Goal: Navigation & Orientation: Understand site structure

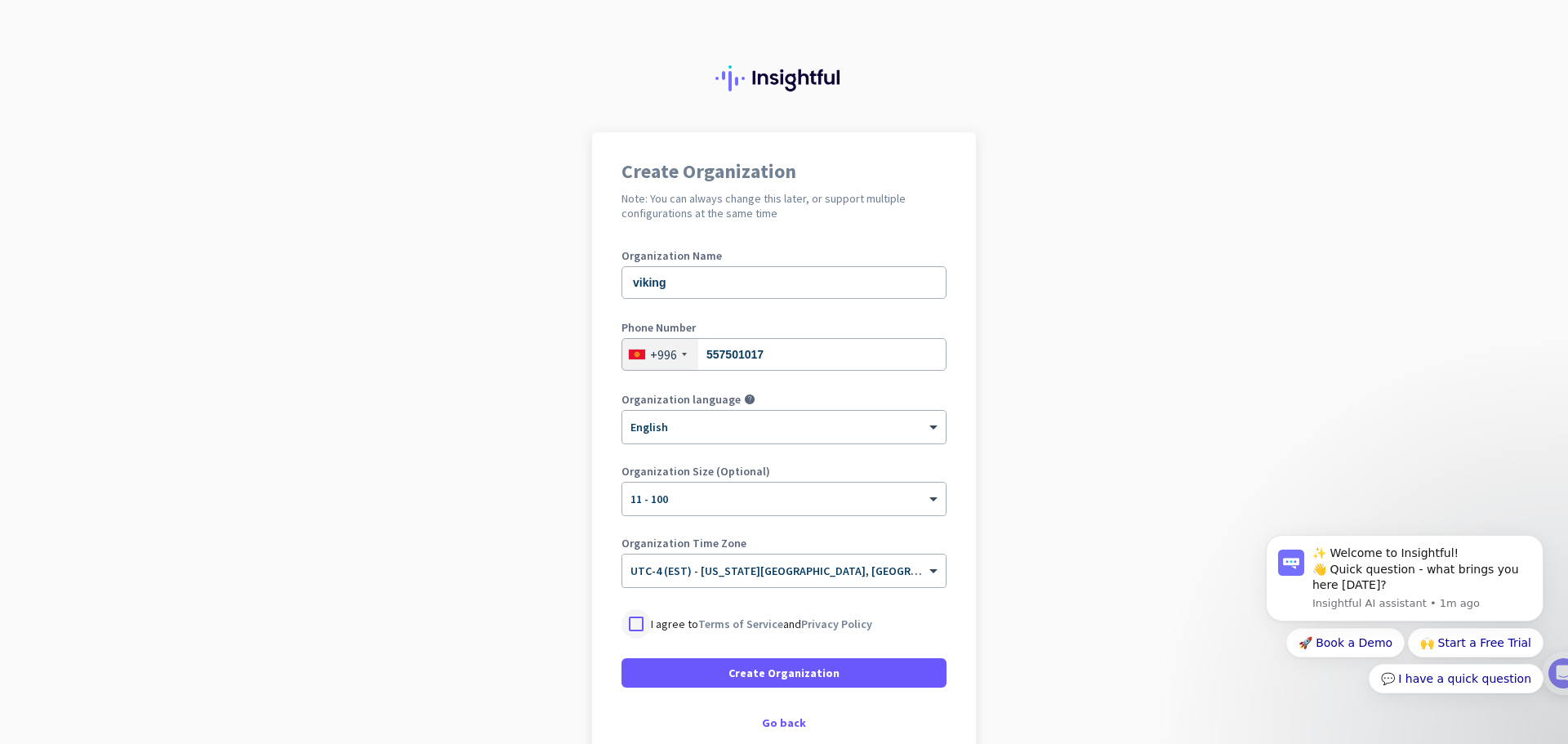
click at [631, 623] on div at bounding box center [636, 622] width 29 height 29
click at [672, 673] on span at bounding box center [784, 673] width 325 height 39
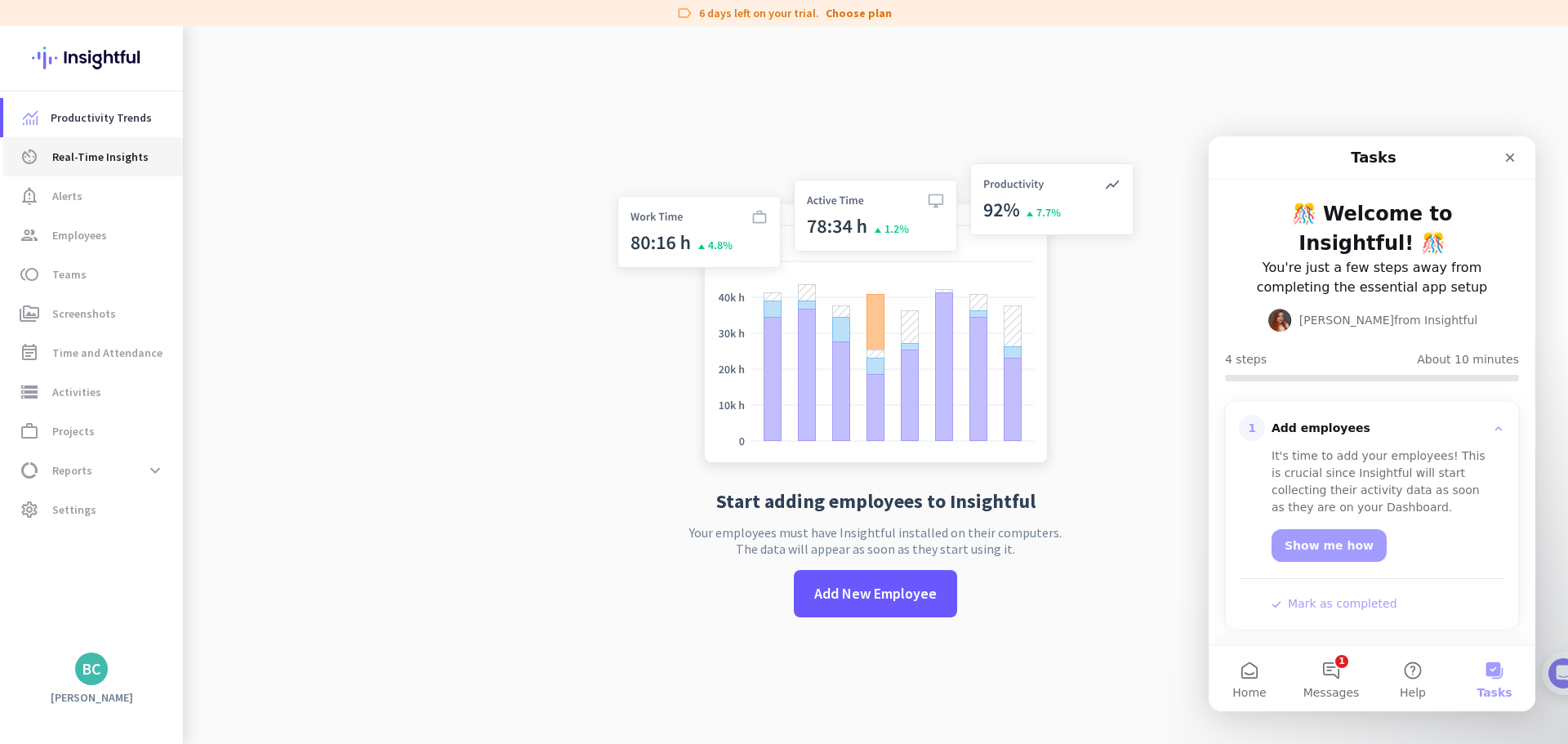
click at [113, 161] on span "Real-Time Insights" at bounding box center [100, 156] width 96 height 20
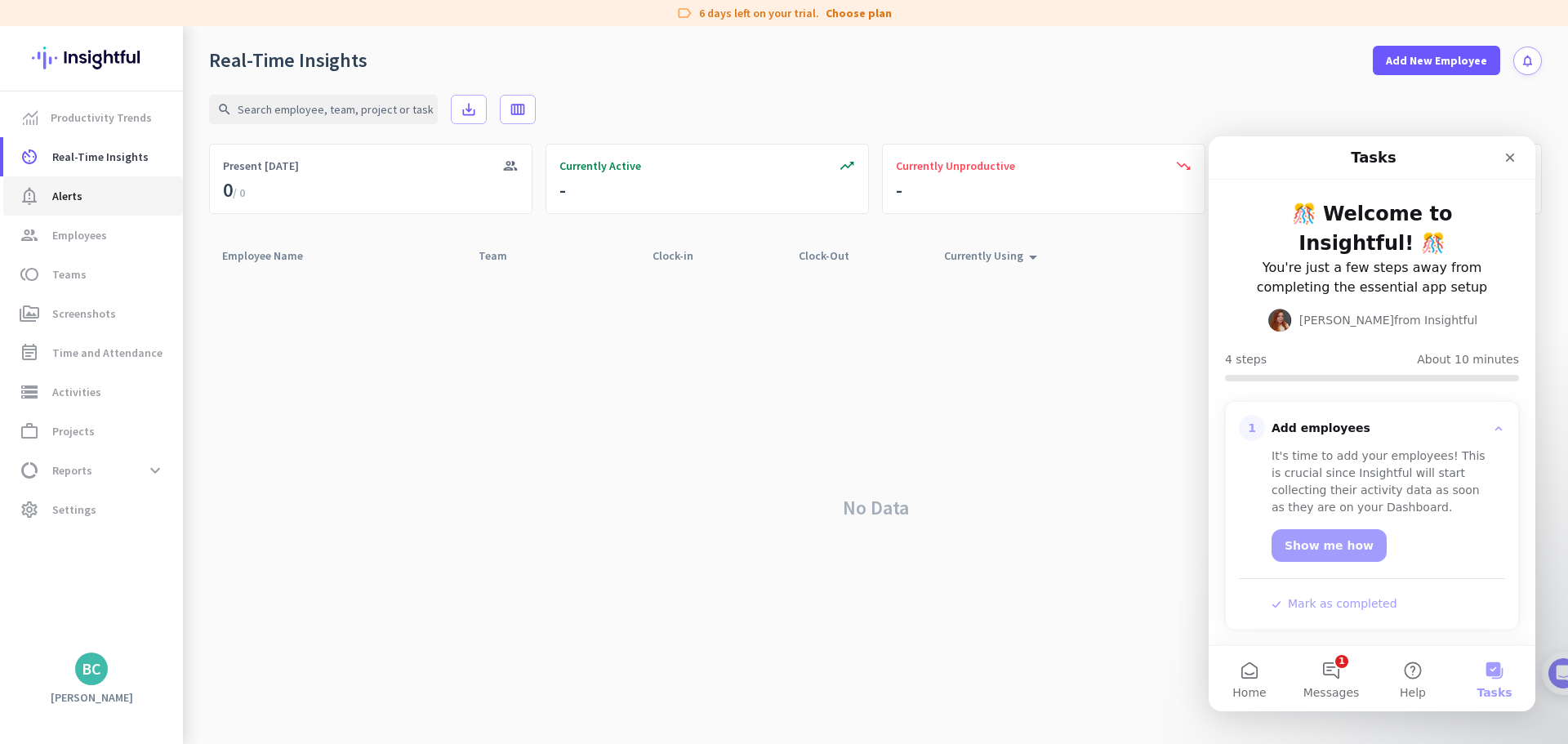
click at [107, 191] on span "notification_important Alerts" at bounding box center [93, 195] width 153 height 20
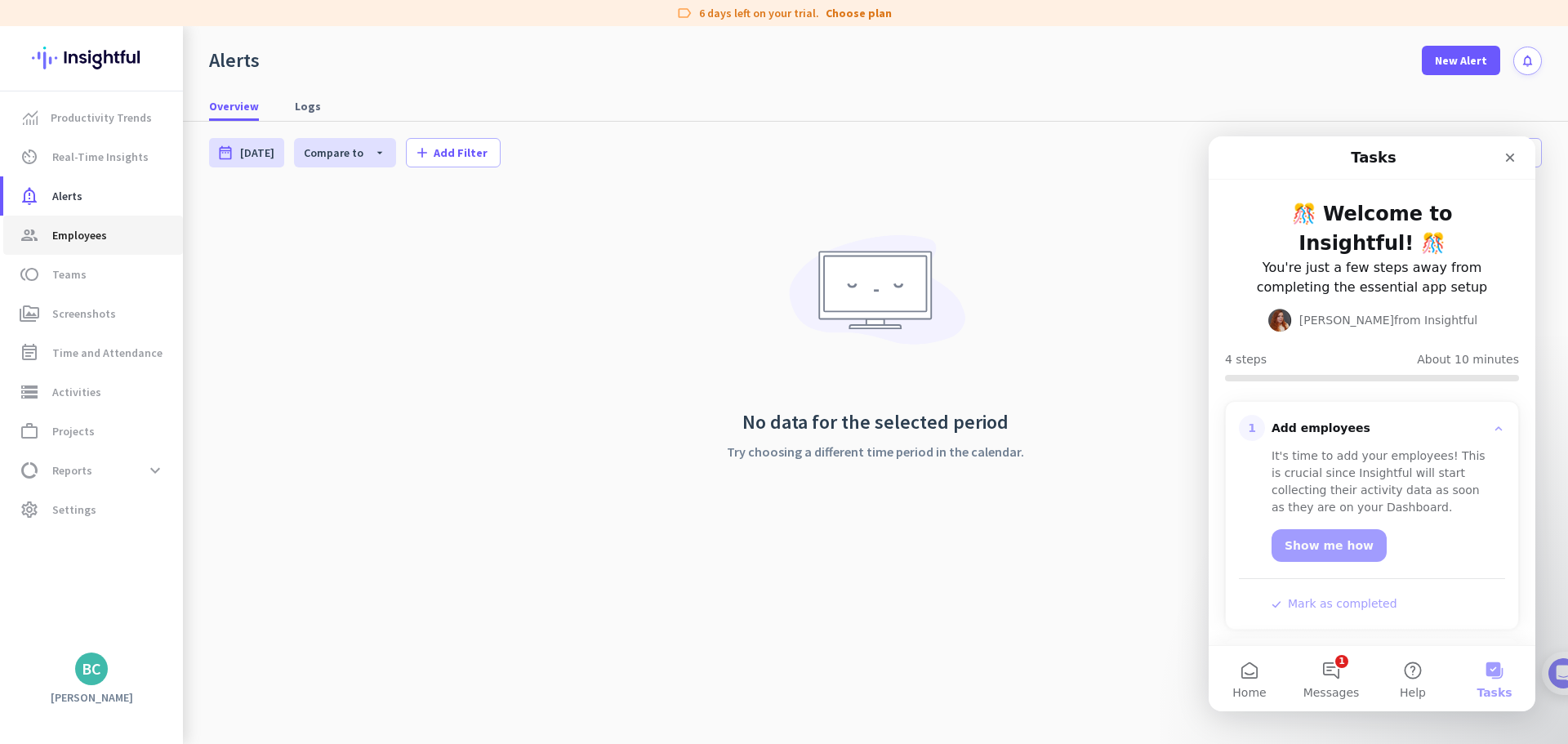
click at [85, 248] on link "group Employees" at bounding box center [93, 236] width 180 height 39
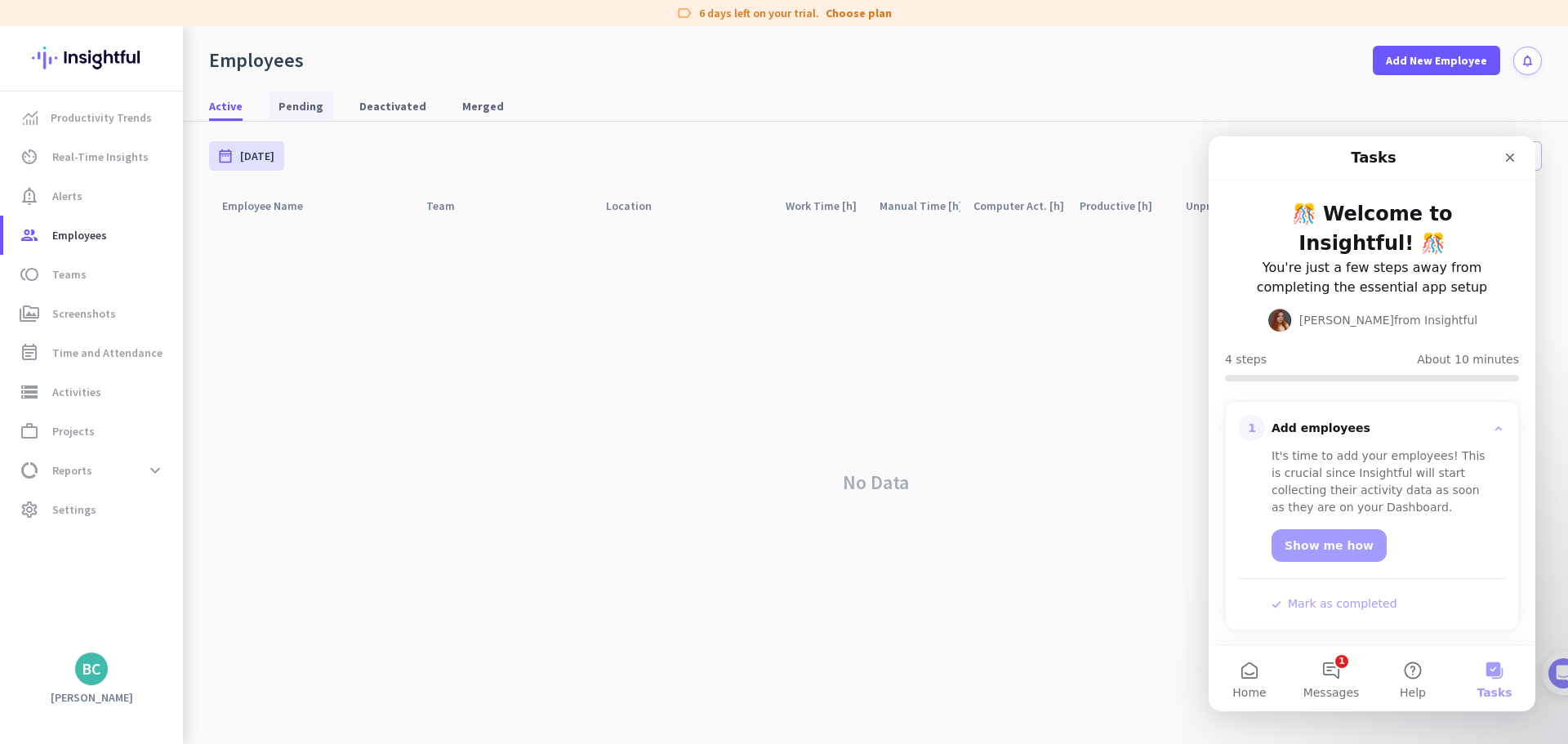
click at [299, 112] on span "Pending" at bounding box center [301, 106] width 45 height 16
click at [383, 104] on span "Deactivated" at bounding box center [393, 106] width 67 height 16
click at [119, 477] on span "data_usage Reports expand_more" at bounding box center [93, 469] width 153 height 29
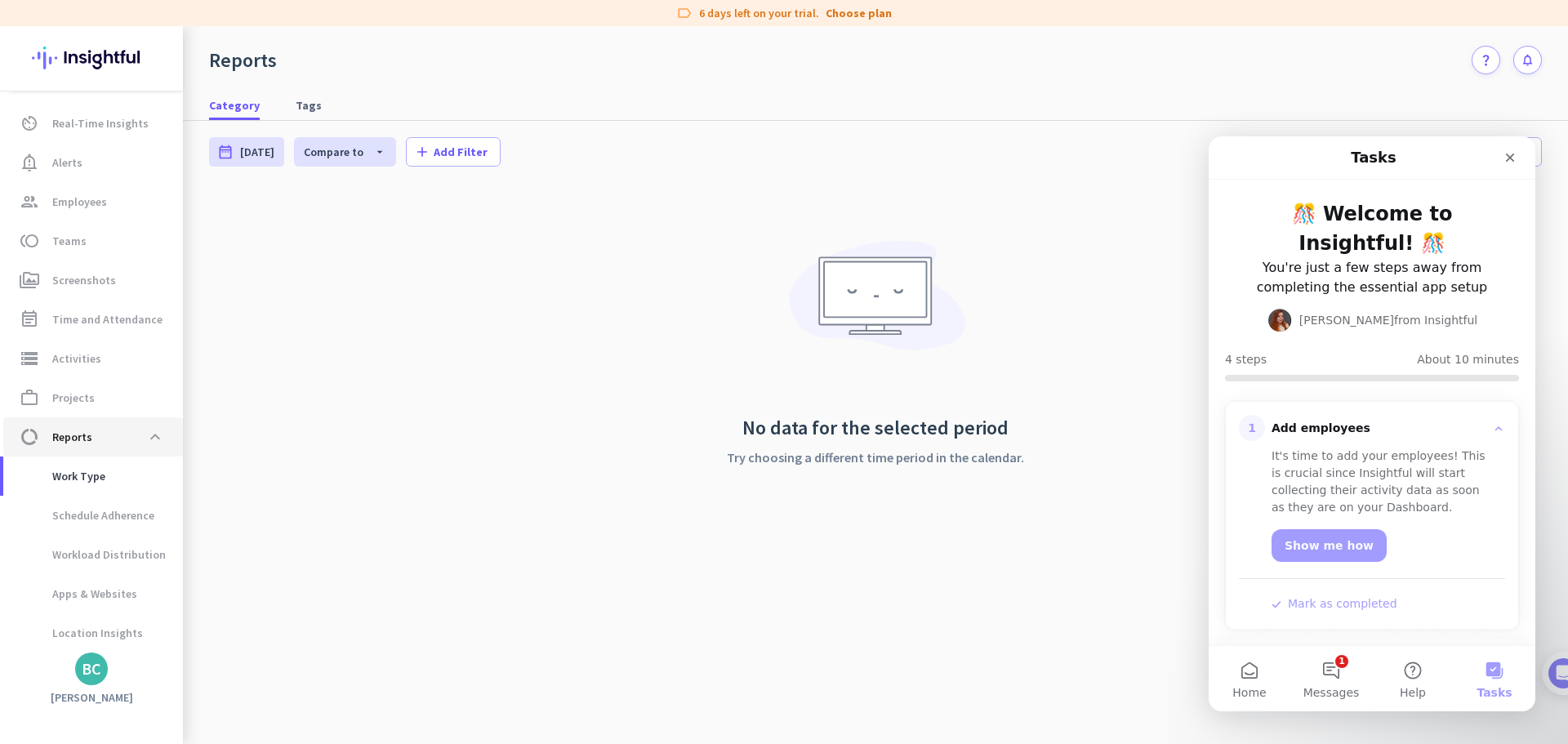
click at [131, 443] on span "data_usage Reports expand_less" at bounding box center [93, 436] width 153 height 29
click at [156, 429] on span at bounding box center [154, 436] width 29 height 29
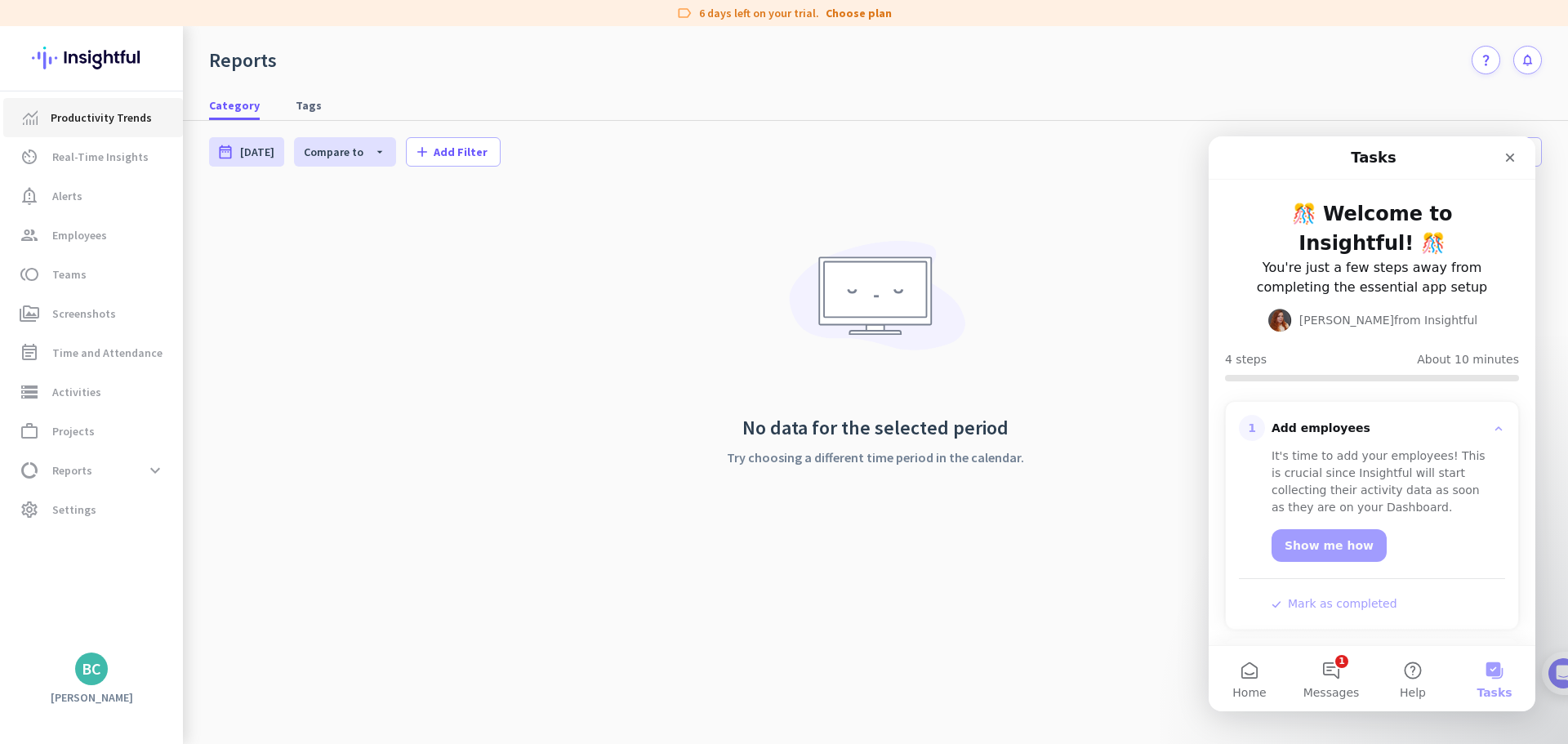
click at [125, 125] on span "Productivity Trends" at bounding box center [101, 117] width 101 height 20
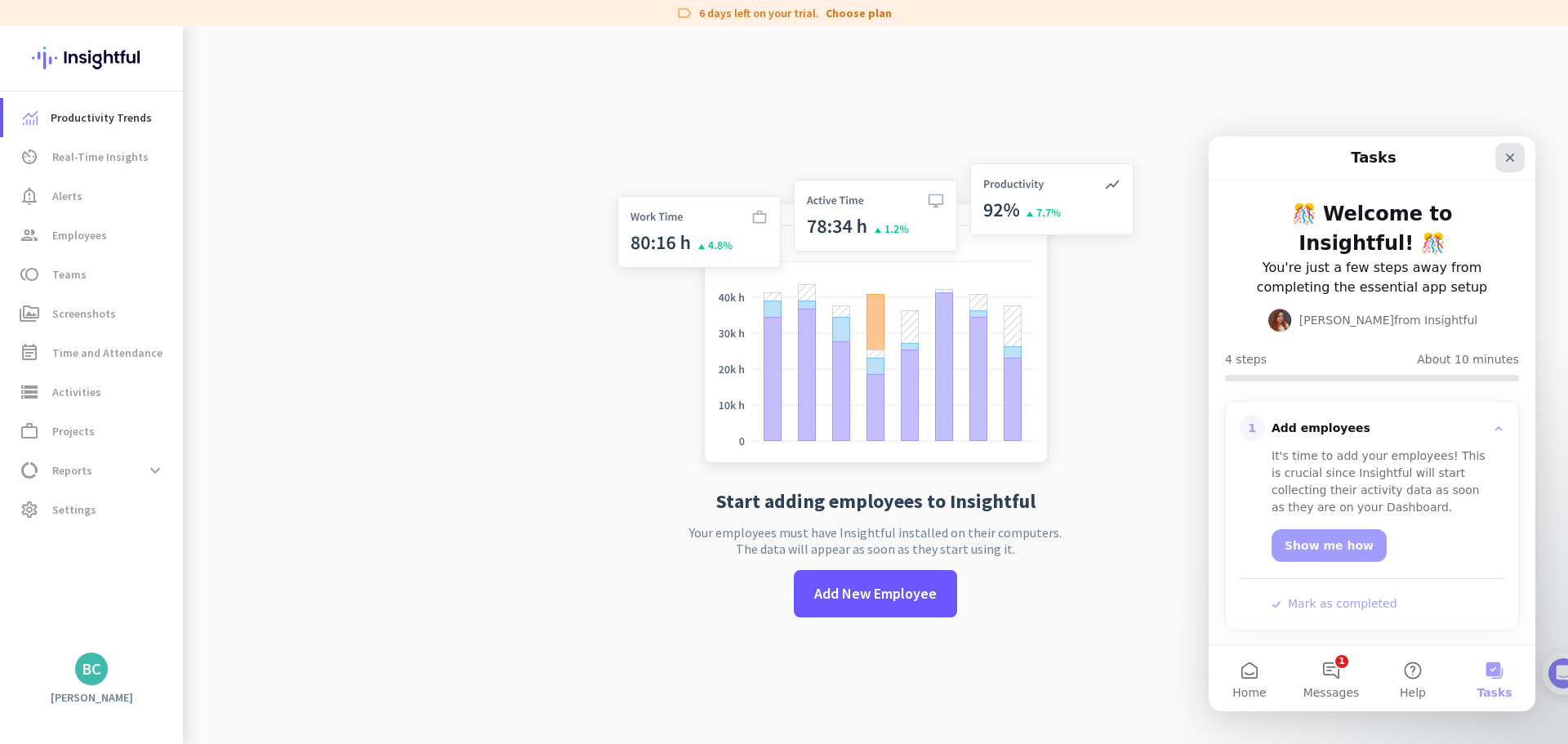
click at [1514, 157] on icon "Close" at bounding box center [1510, 158] width 13 height 13
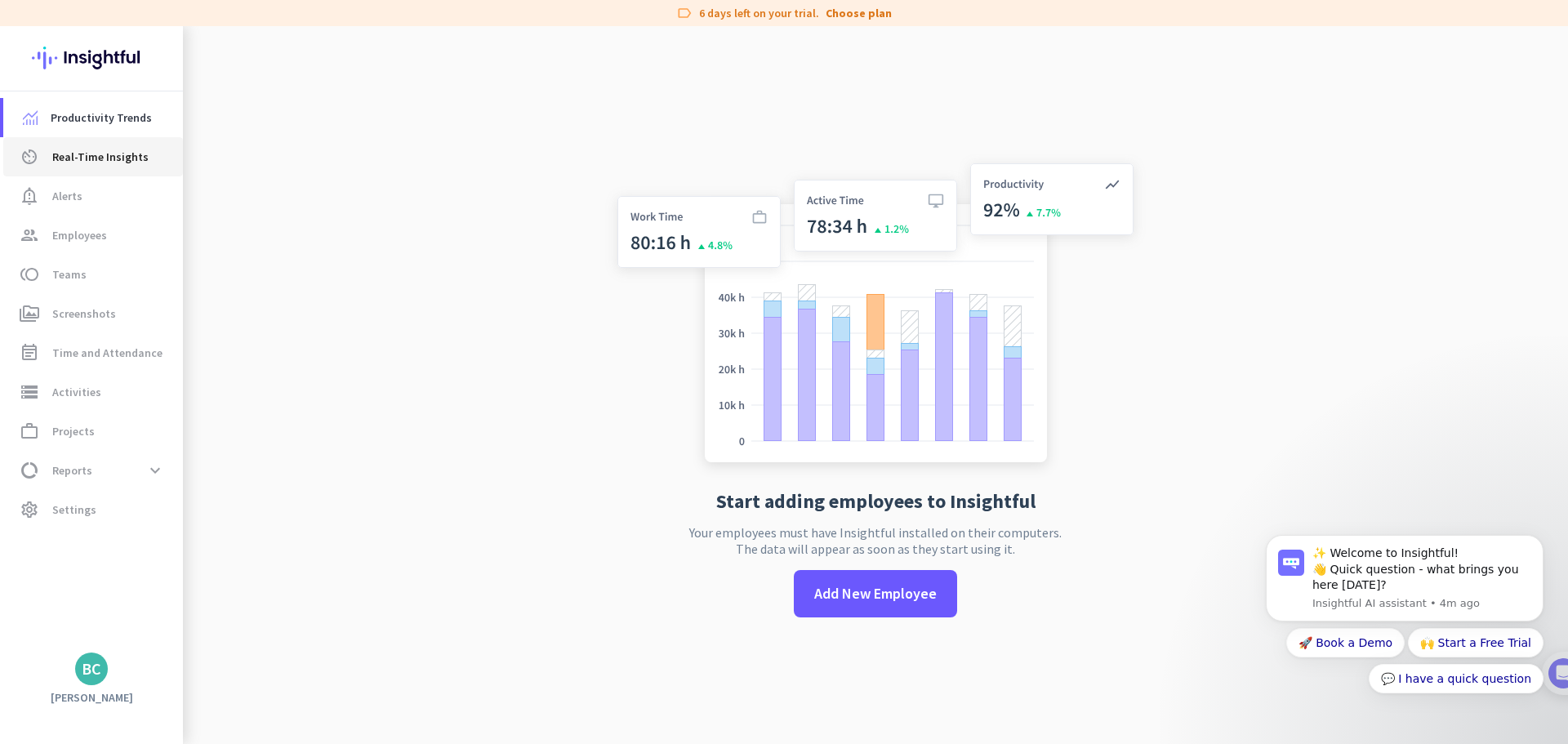
click at [105, 144] on link "av_timer Real-Time Insights" at bounding box center [93, 157] width 180 height 39
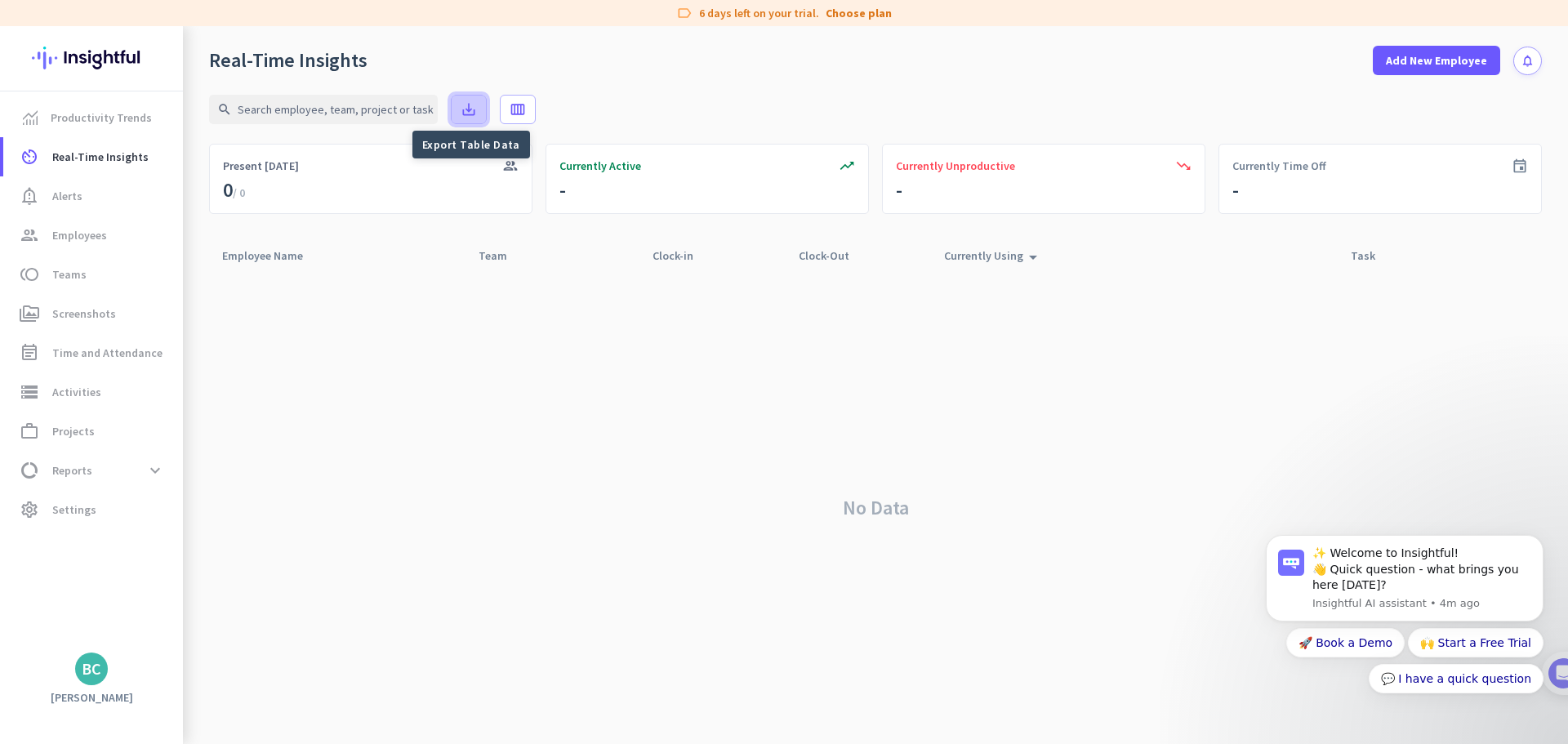
click at [472, 100] on span at bounding box center [468, 109] width 35 height 39
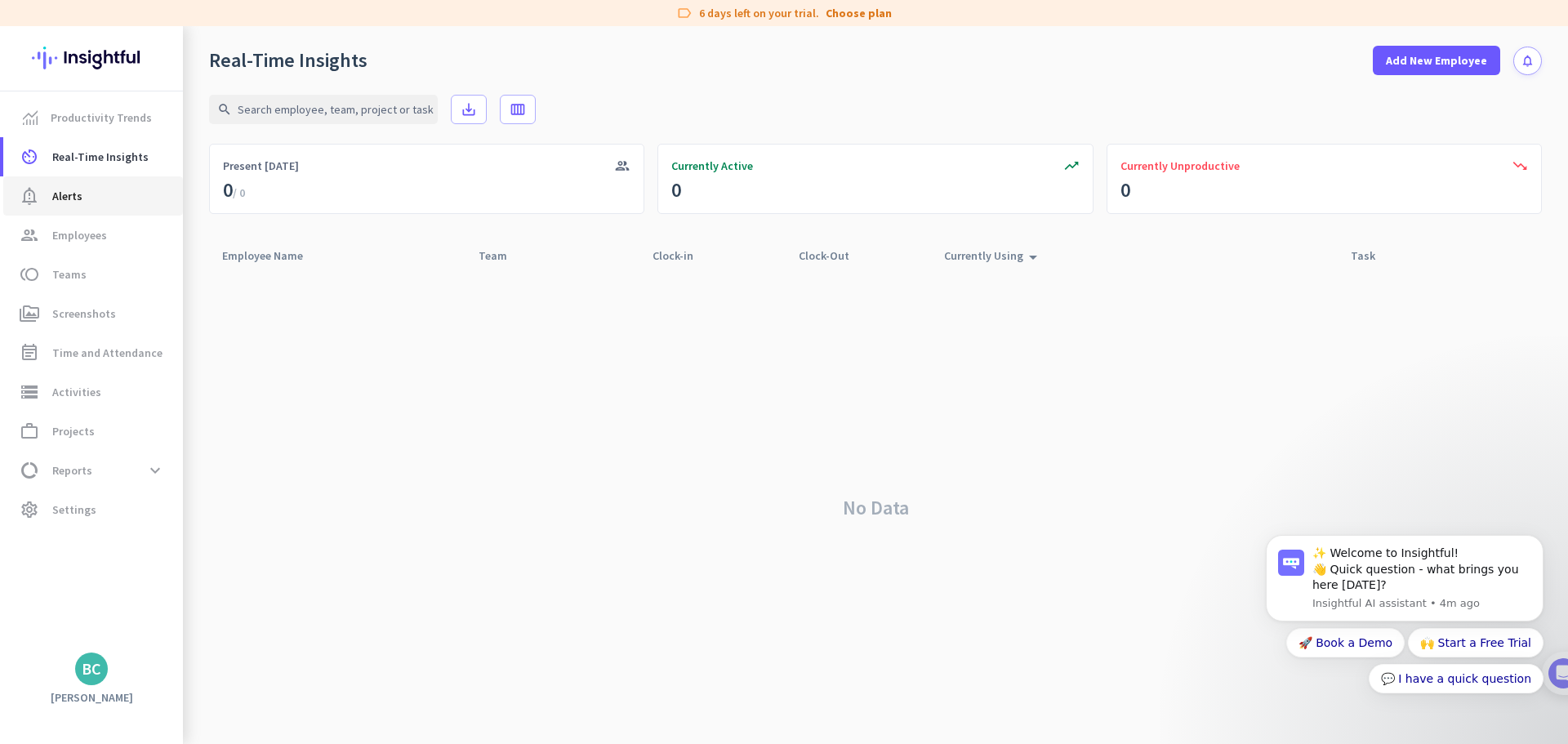
click at [87, 206] on link "notification_important Alerts" at bounding box center [93, 196] width 180 height 39
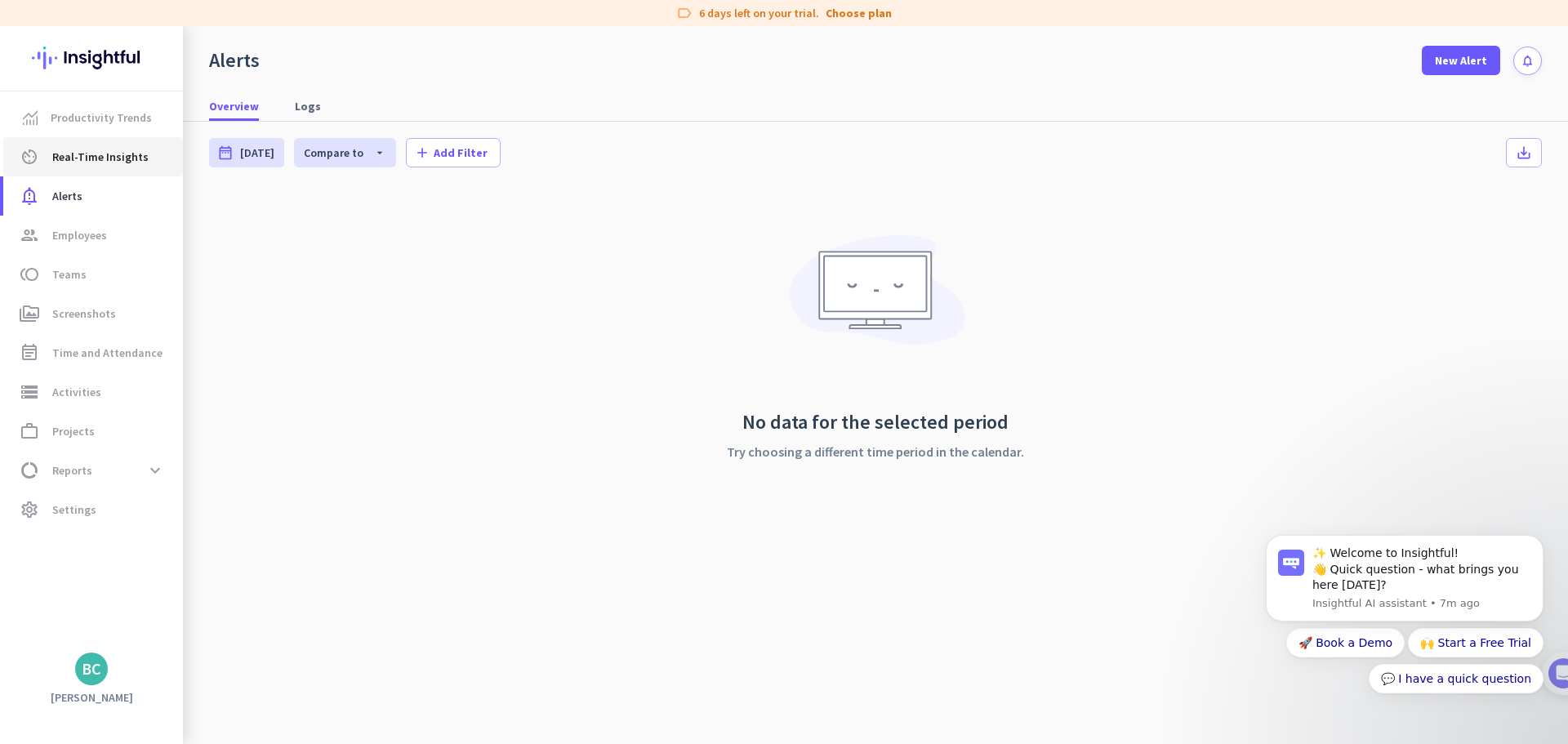
click at [101, 155] on span "Real-Time Insights" at bounding box center [100, 156] width 96 height 20
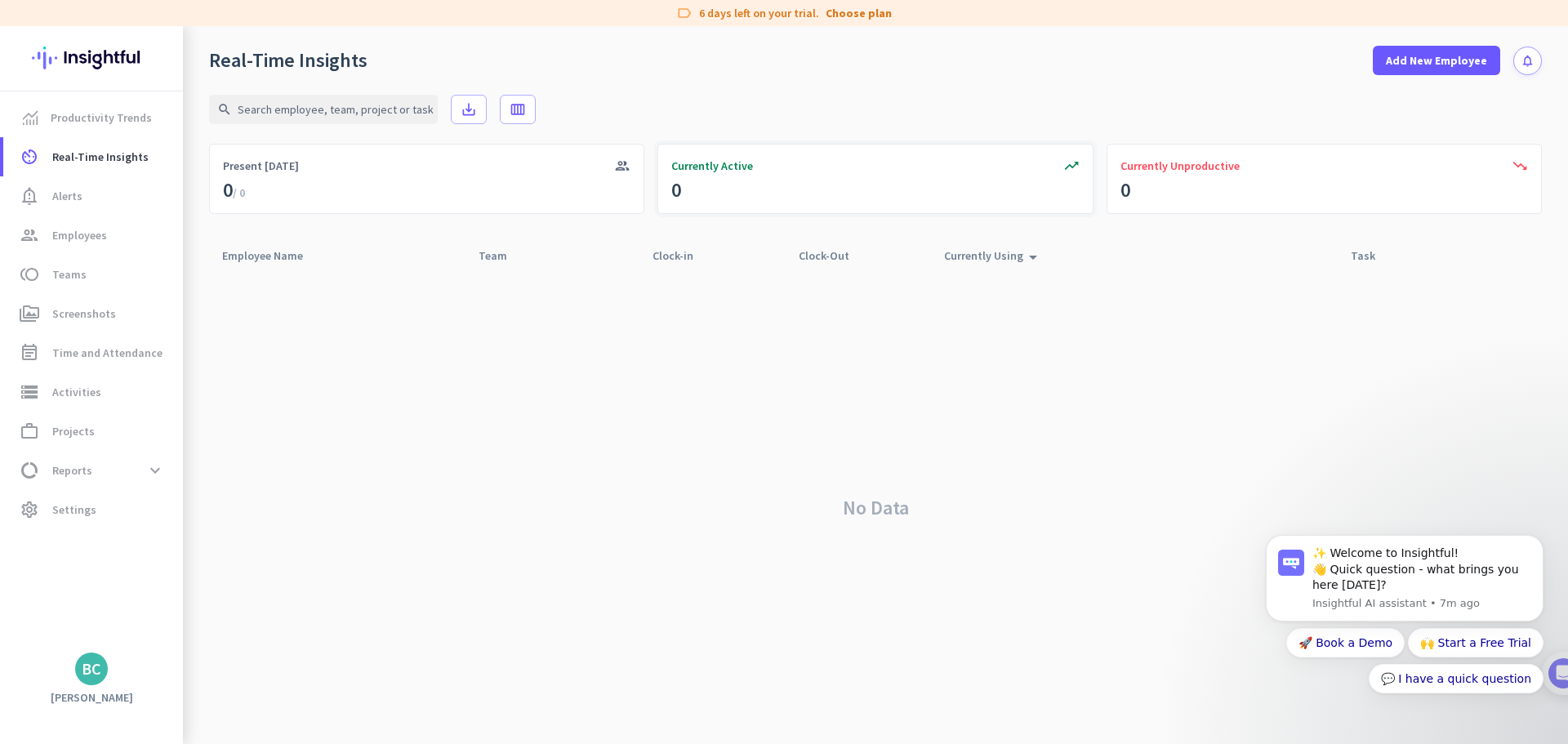
click at [1072, 160] on icon "trending_up" at bounding box center [1071, 165] width 16 height 16
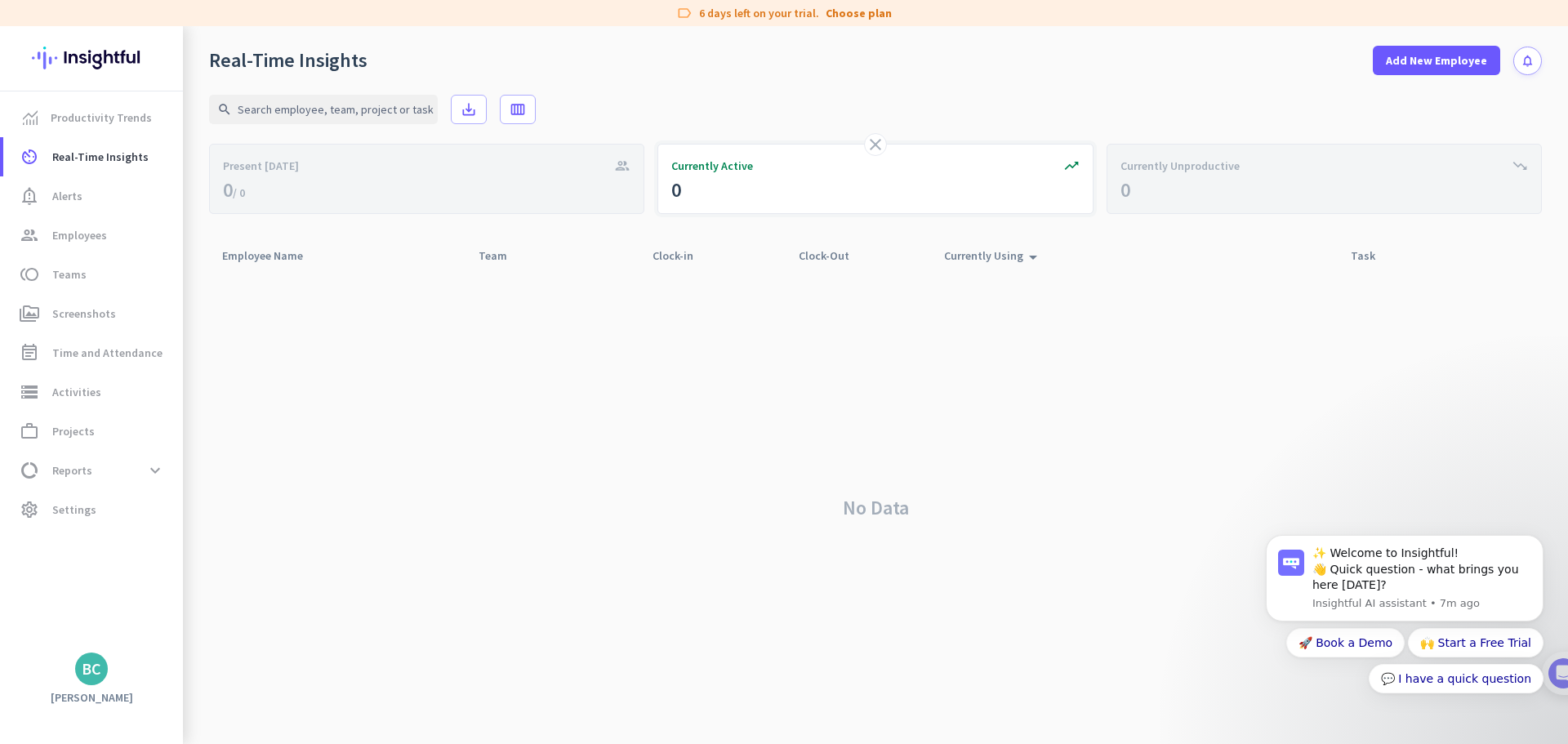
click at [830, 202] on div "close trending_up Currently Active 0" at bounding box center [874, 179] width 435 height 70
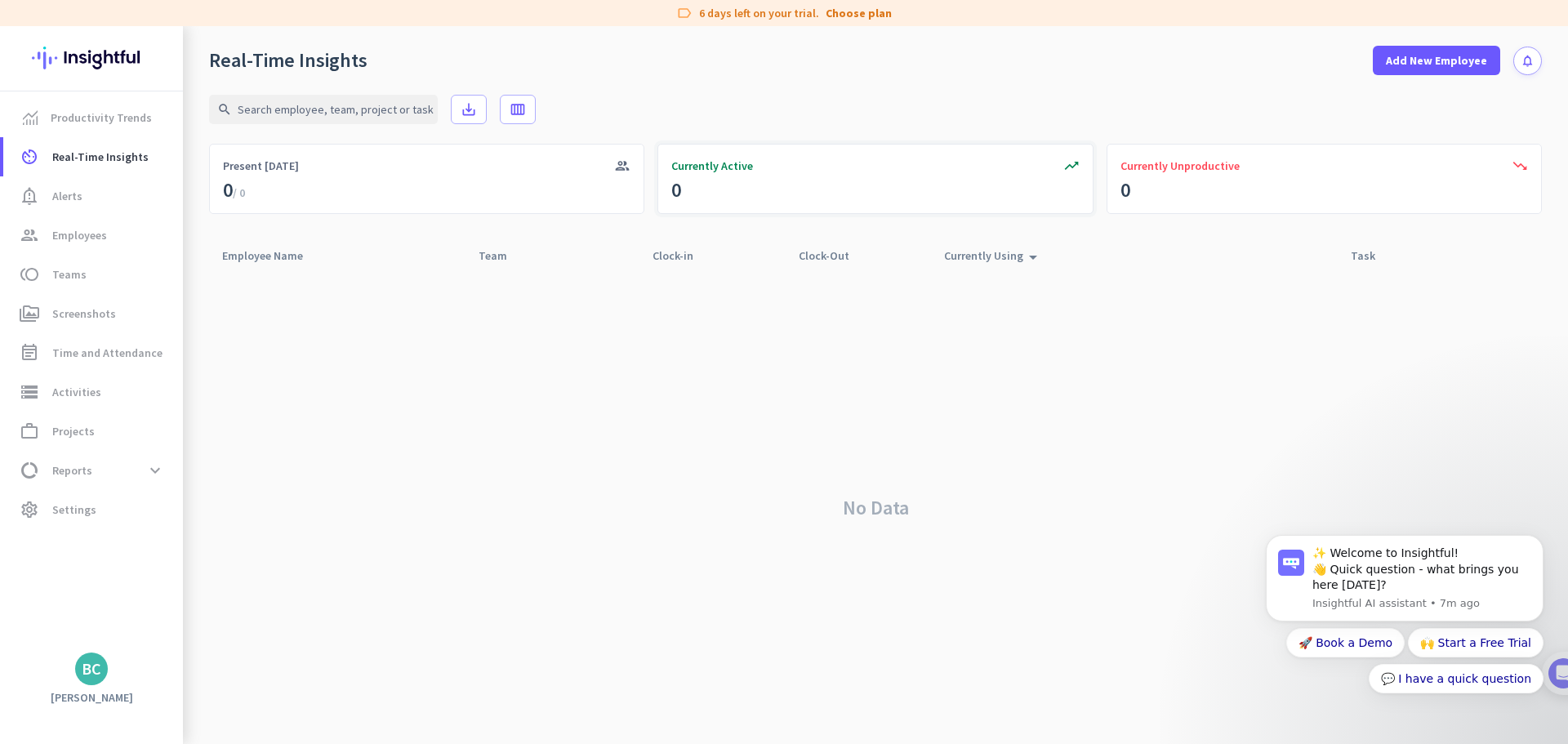
click at [683, 167] on span "Currently Active" at bounding box center [712, 165] width 81 height 16
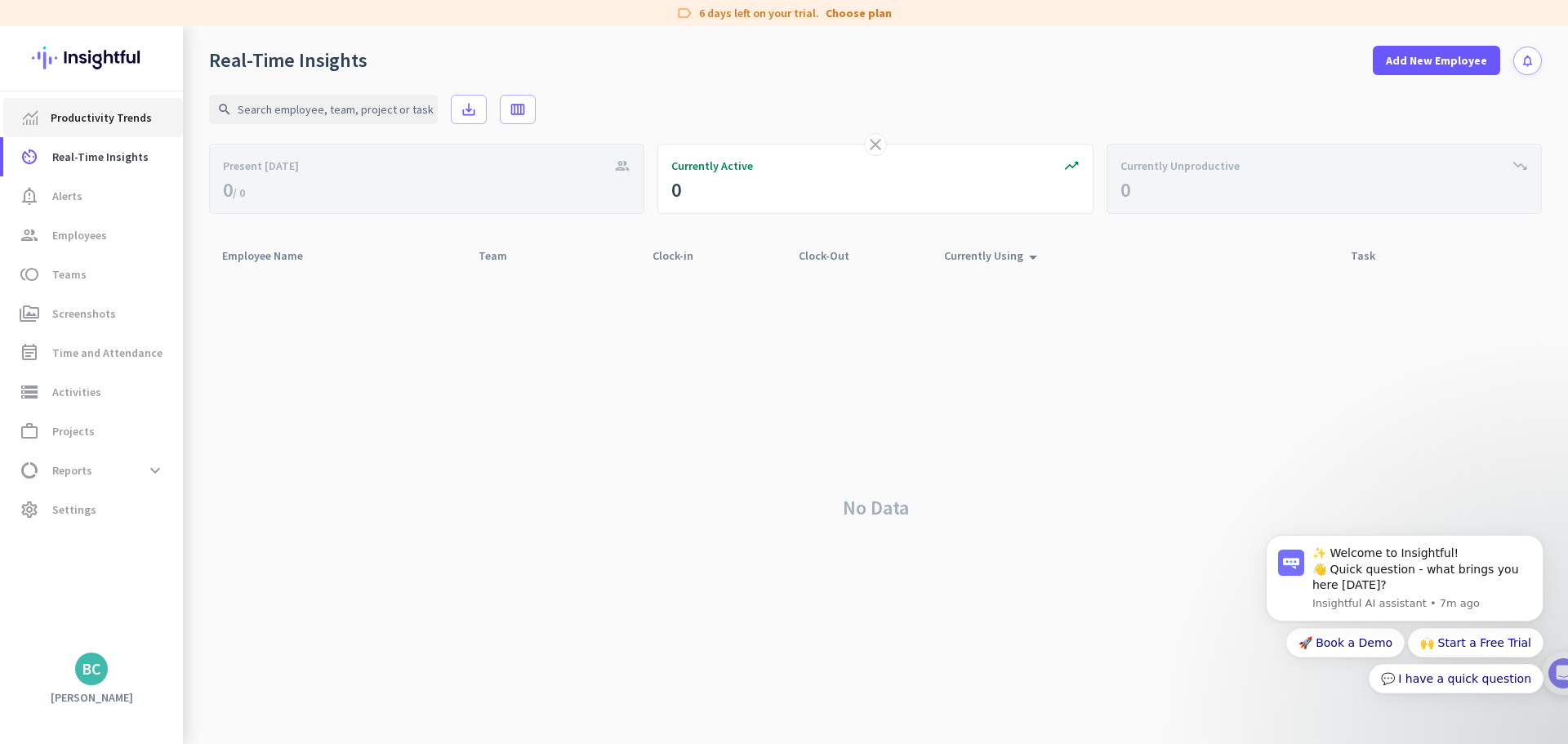
click at [108, 124] on span "Productivity Trends" at bounding box center [101, 117] width 101 height 20
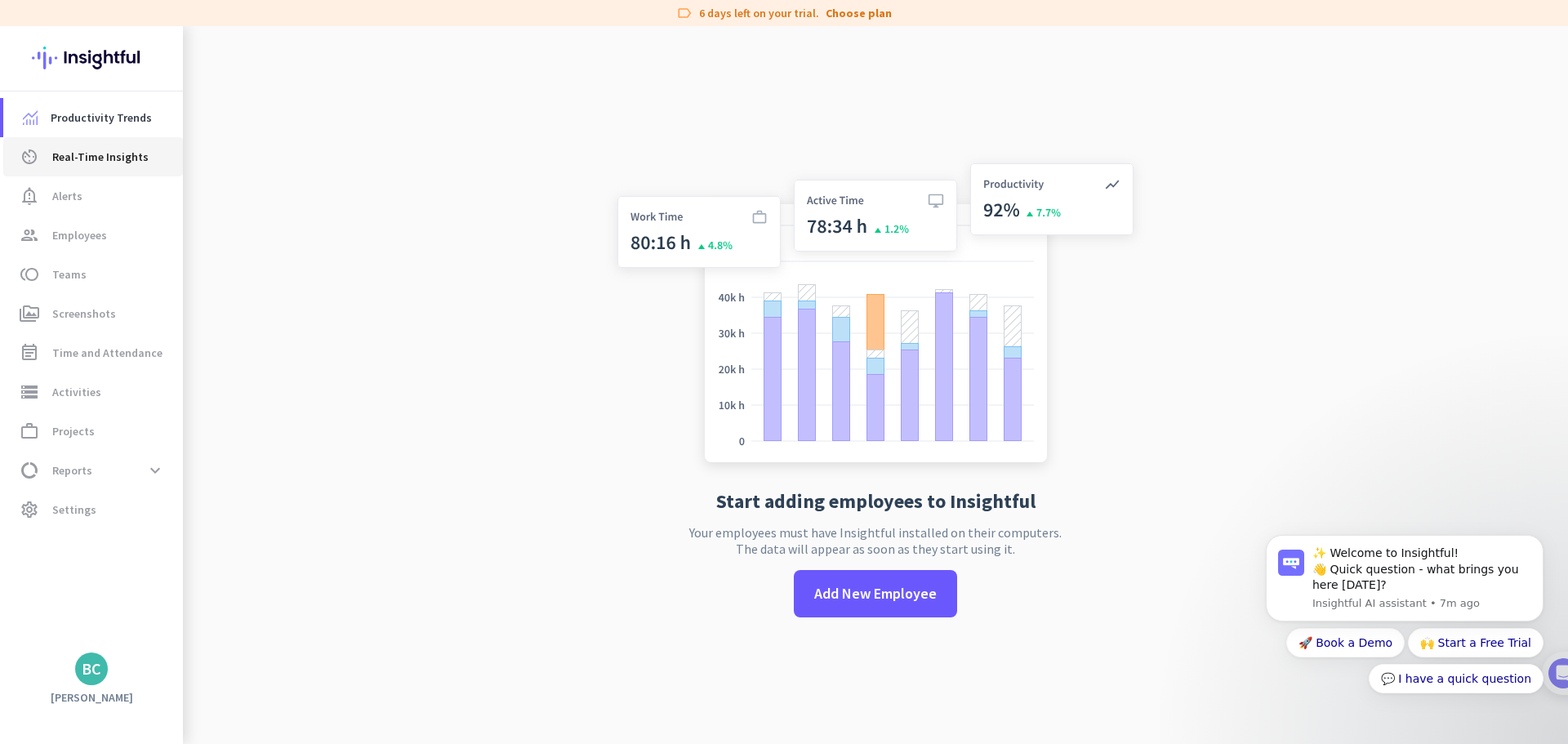
click at [76, 151] on span "Real-Time Insights" at bounding box center [100, 156] width 96 height 20
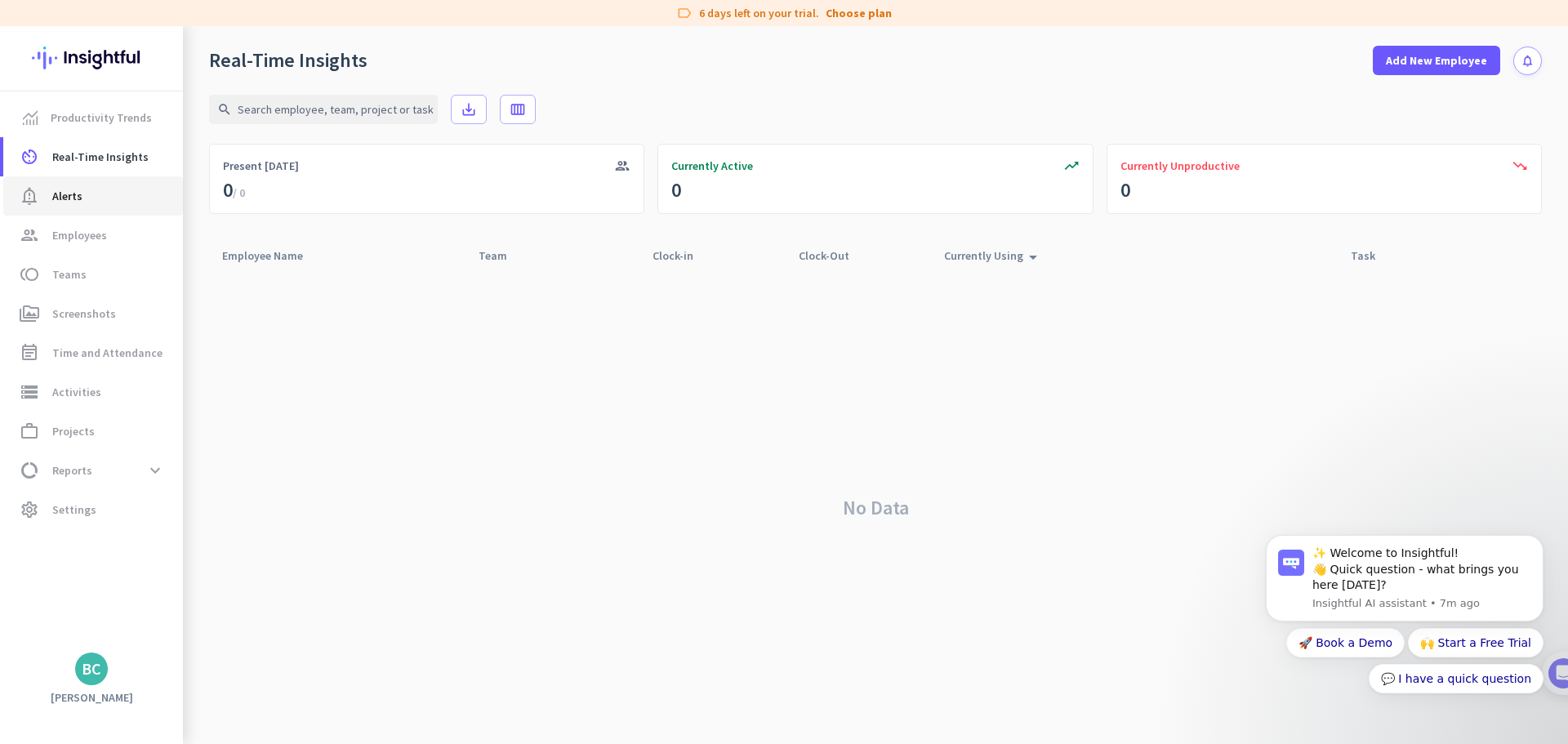
click at [70, 201] on span "Alerts" at bounding box center [67, 195] width 30 height 20
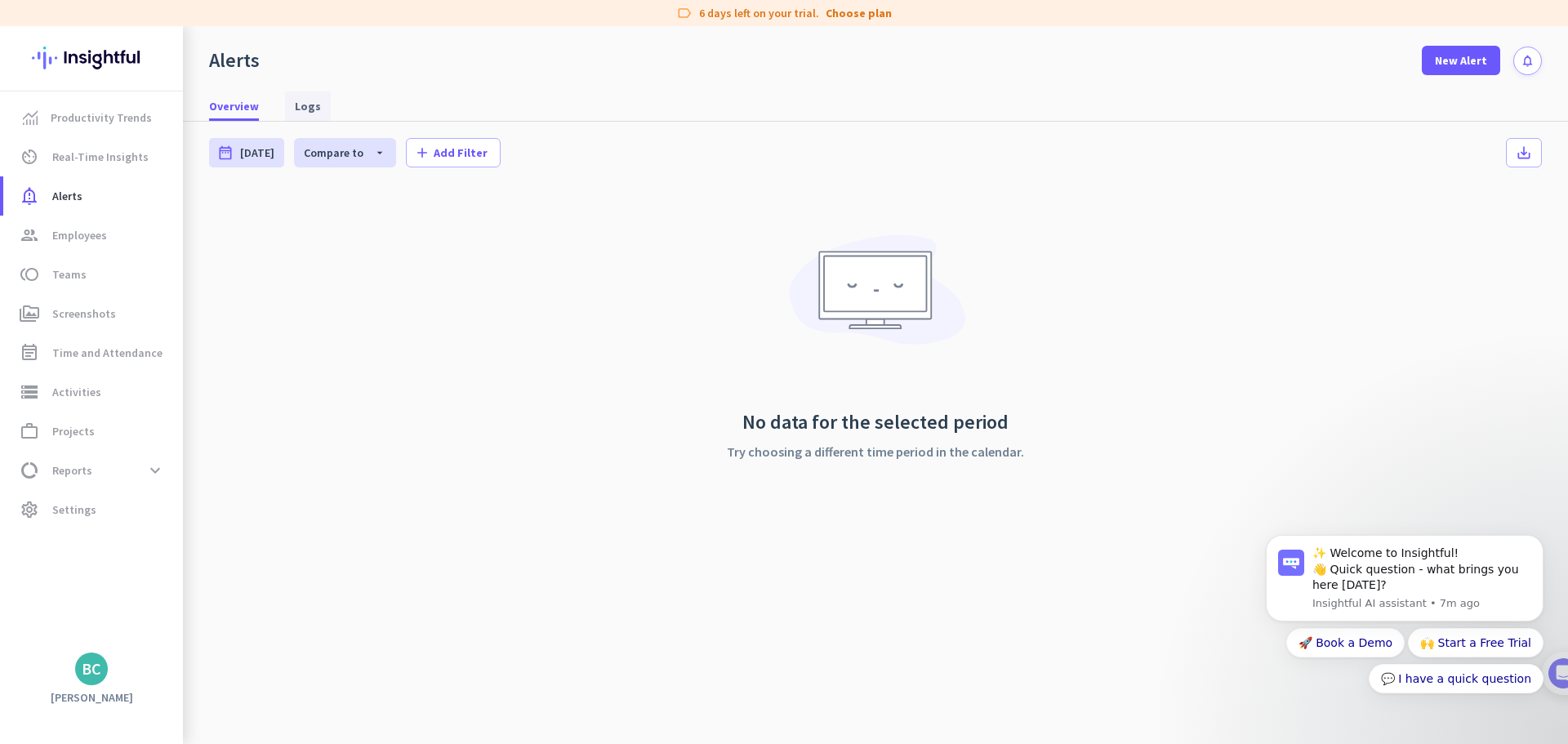
click at [290, 114] on link "Logs" at bounding box center [308, 106] width 46 height 29
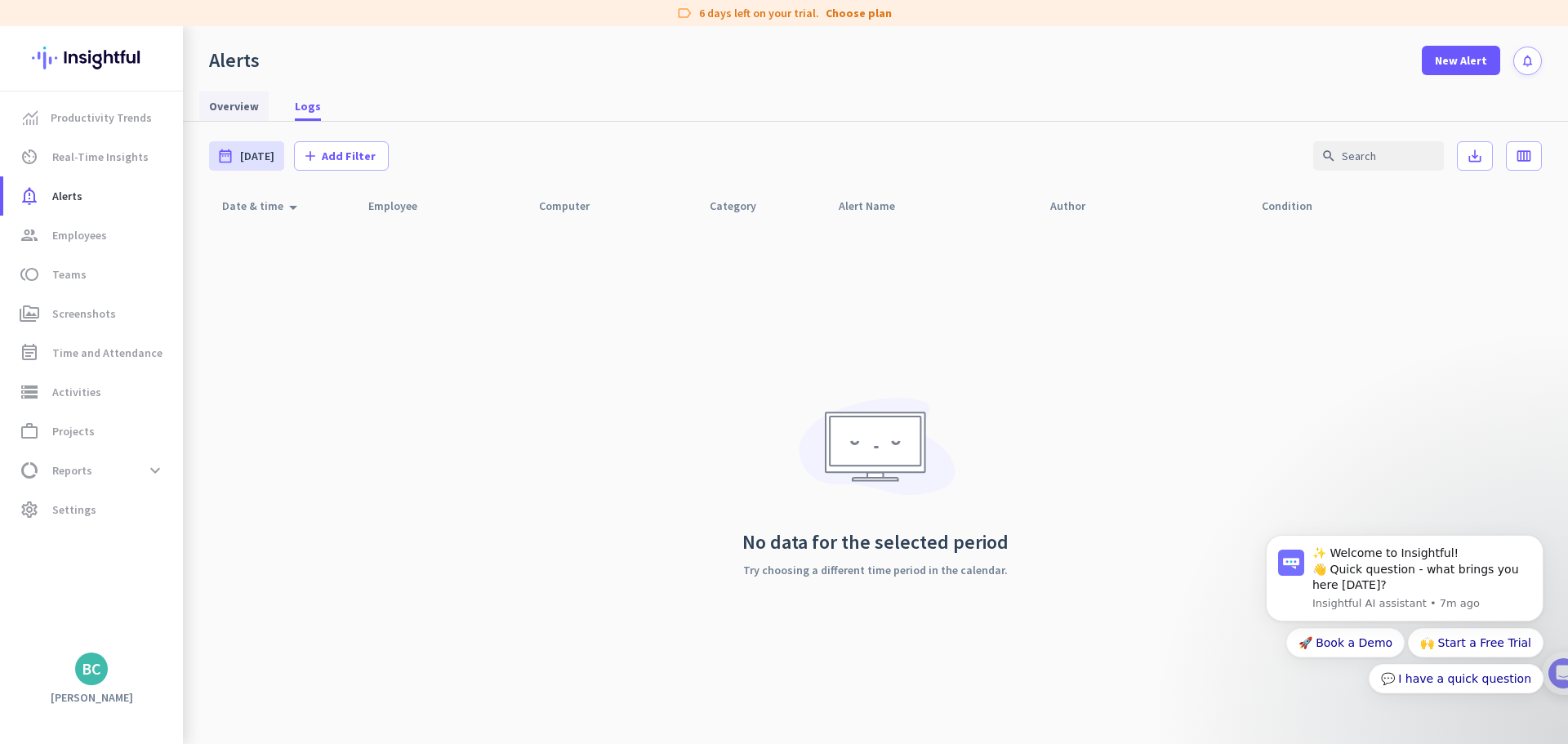
click at [256, 107] on span "Overview" at bounding box center [234, 106] width 50 height 16
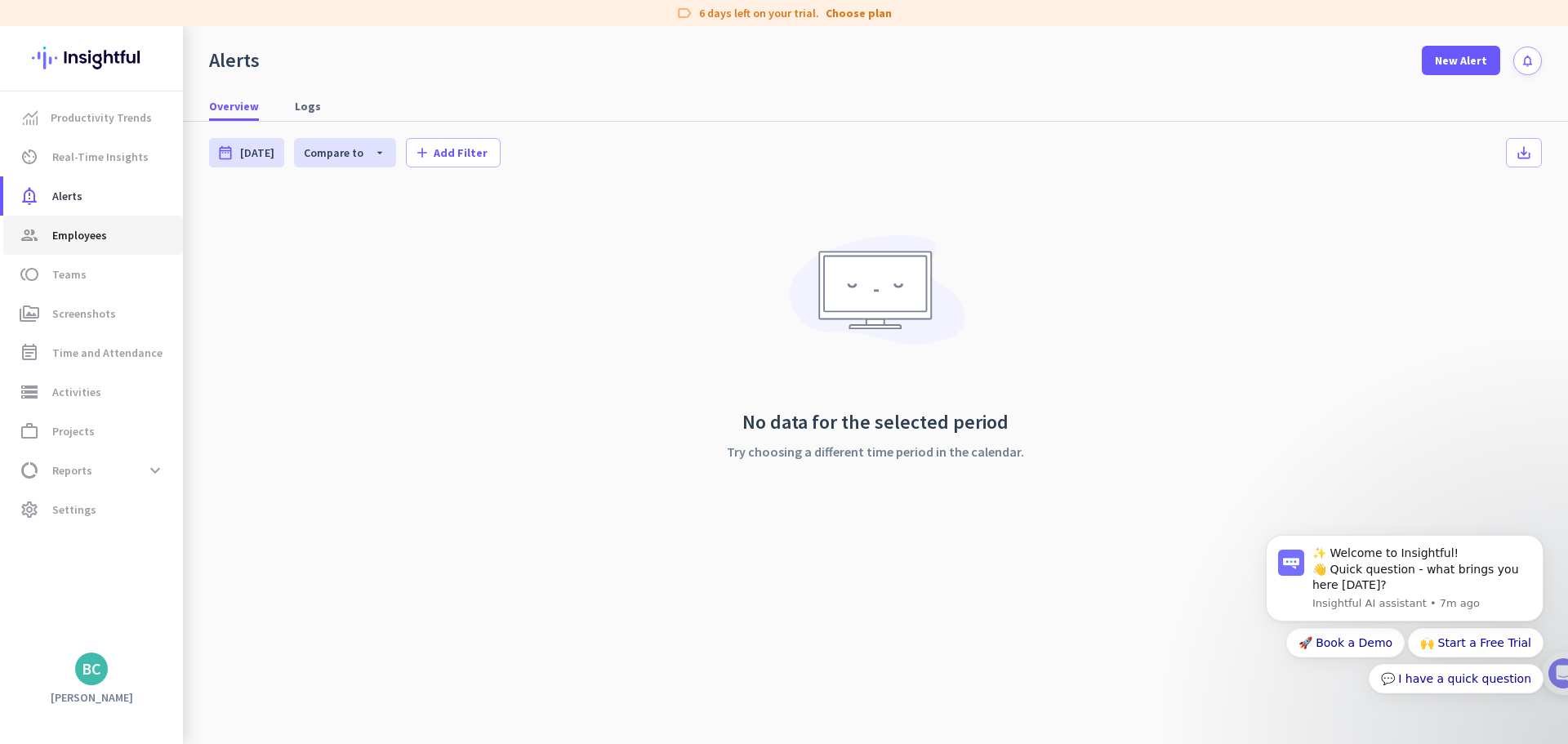
click at [72, 245] on link "group Employees" at bounding box center [93, 236] width 180 height 39
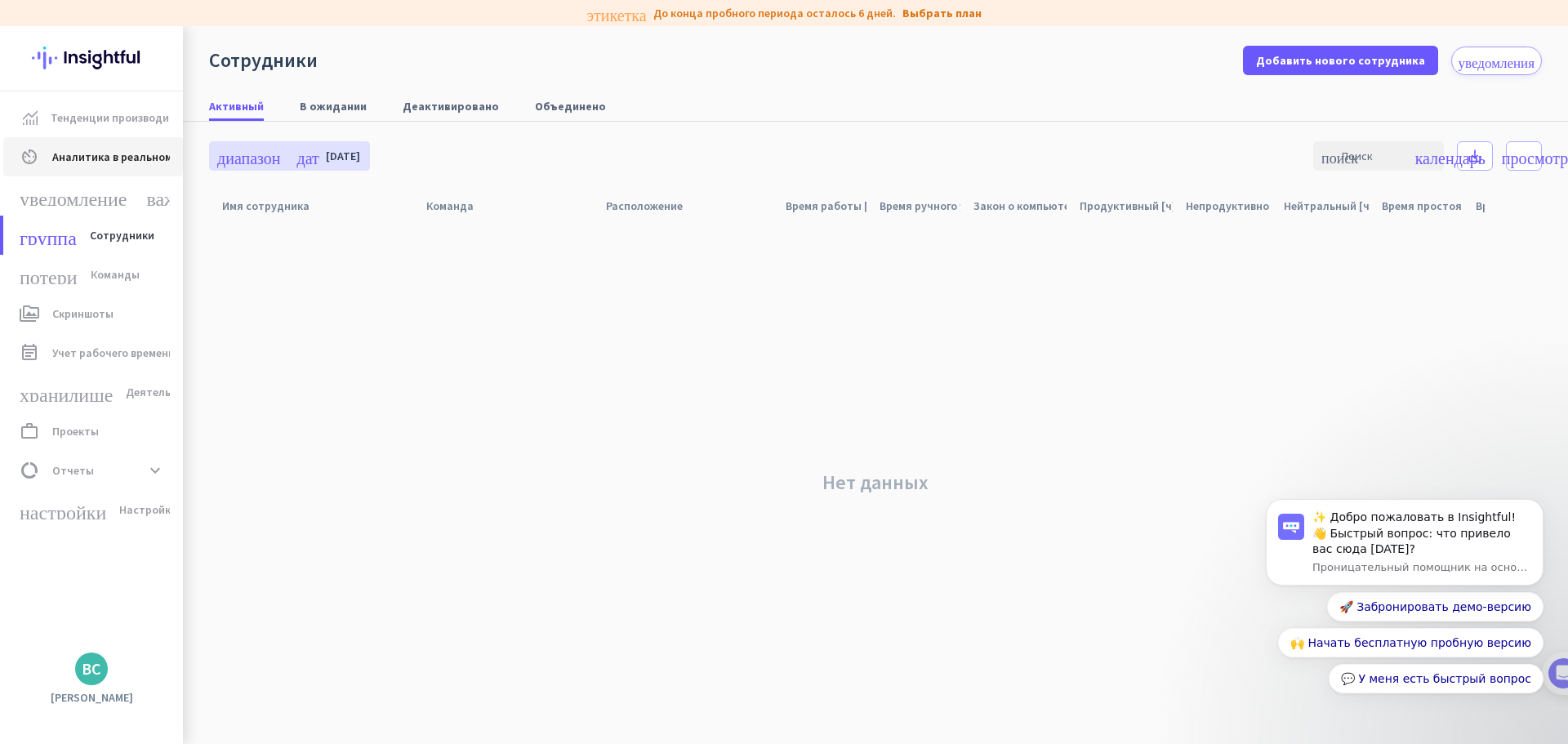
click at [94, 160] on font "Аналитика в реальном времени" at bounding box center [136, 157] width 166 height 15
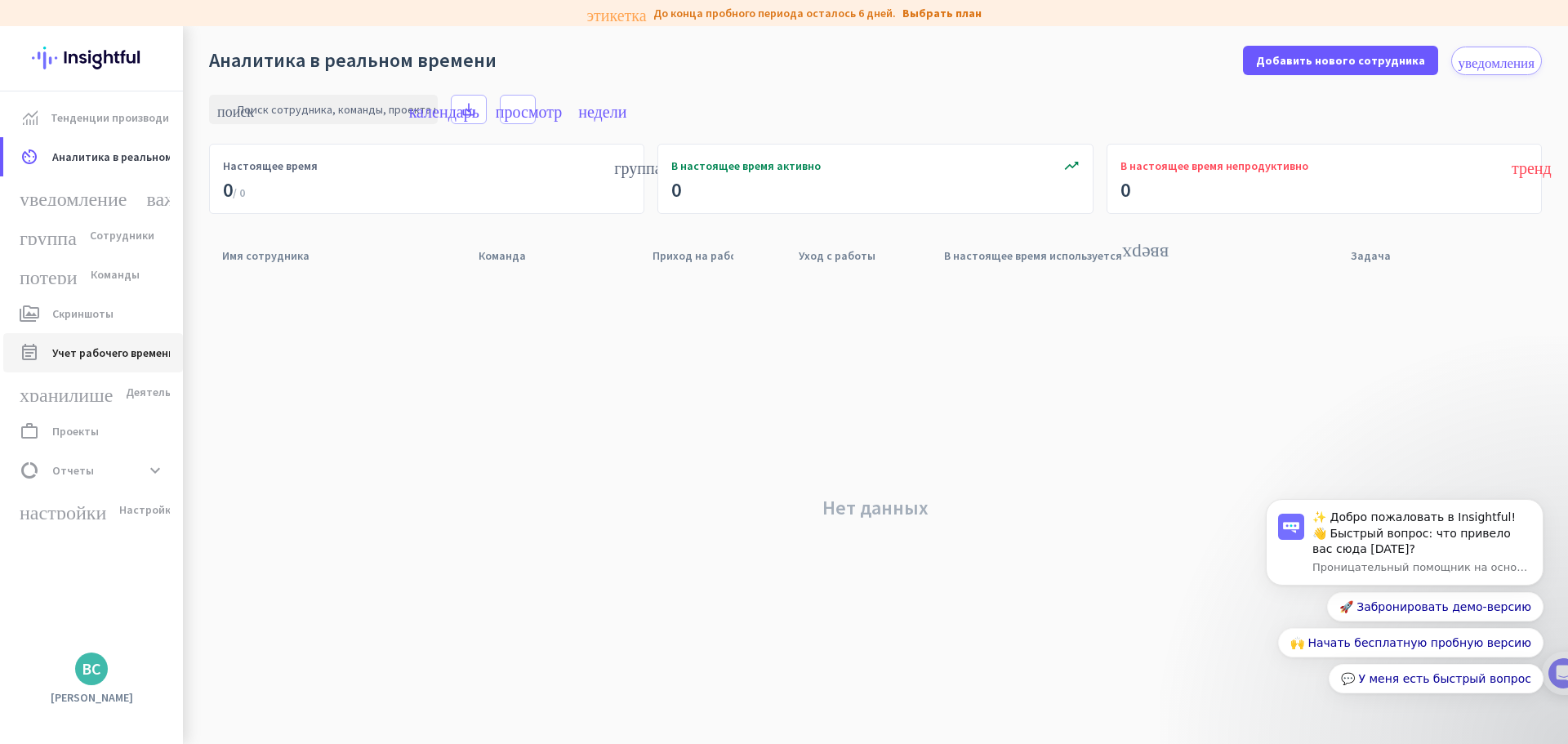
click at [121, 362] on span "Учет рабочего времени и посещаемости" at bounding box center [159, 352] width 213 height 20
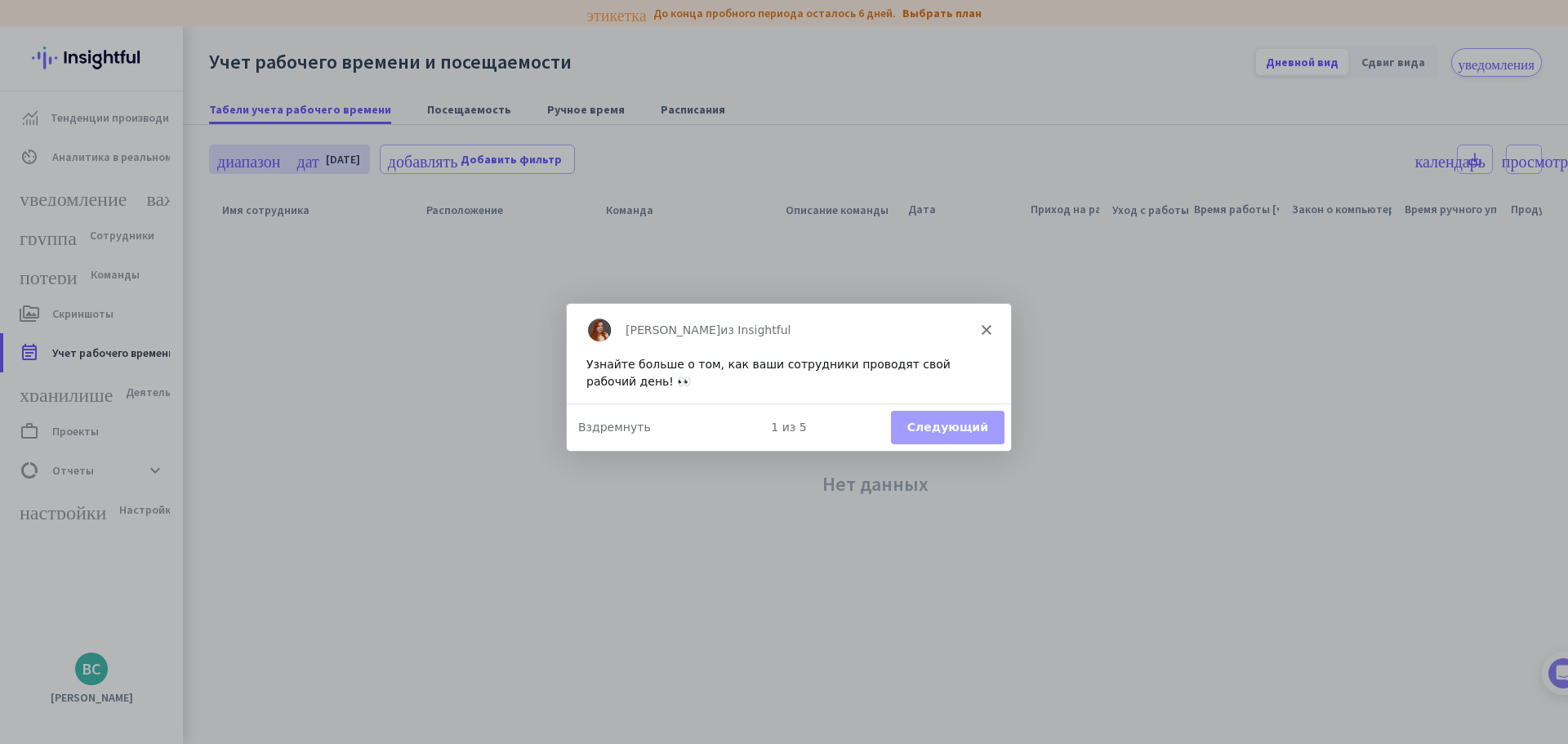
click at [939, 409] on button "Следующий" at bounding box center [946, 426] width 113 height 34
